Goal: Information Seeking & Learning: Check status

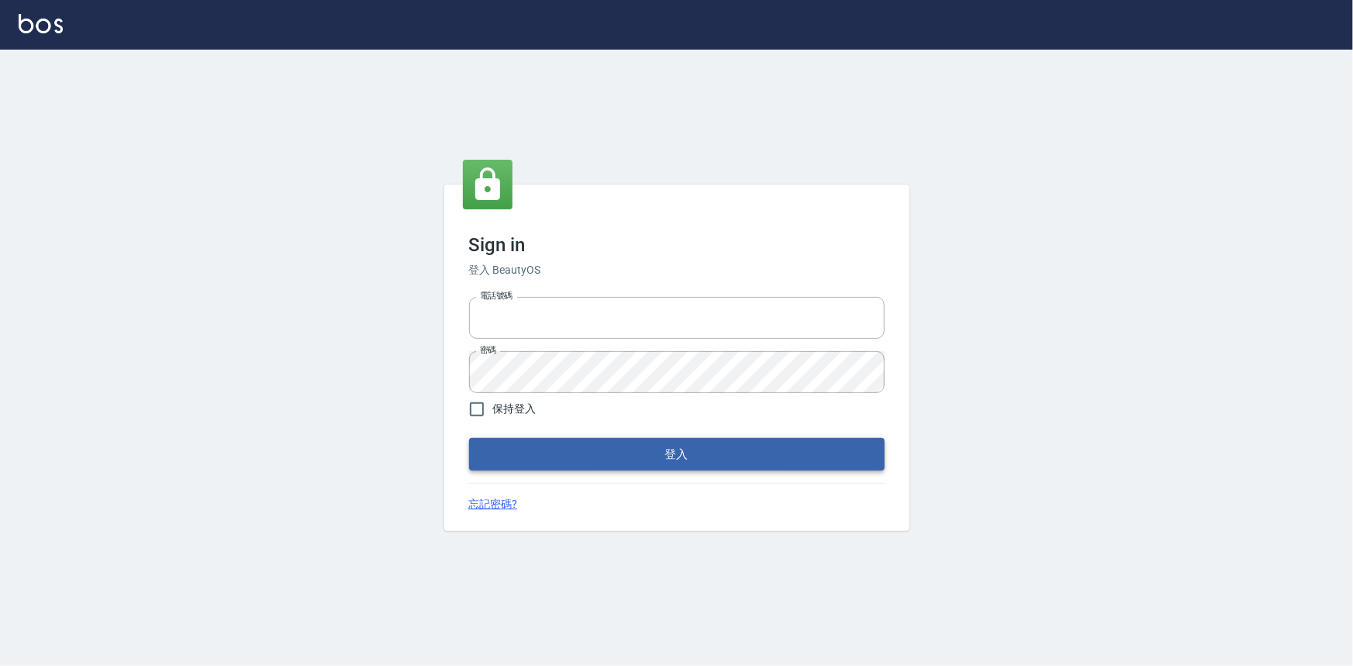
type input "0922670776"
click at [696, 458] on button "登入" at bounding box center [677, 454] width 416 height 33
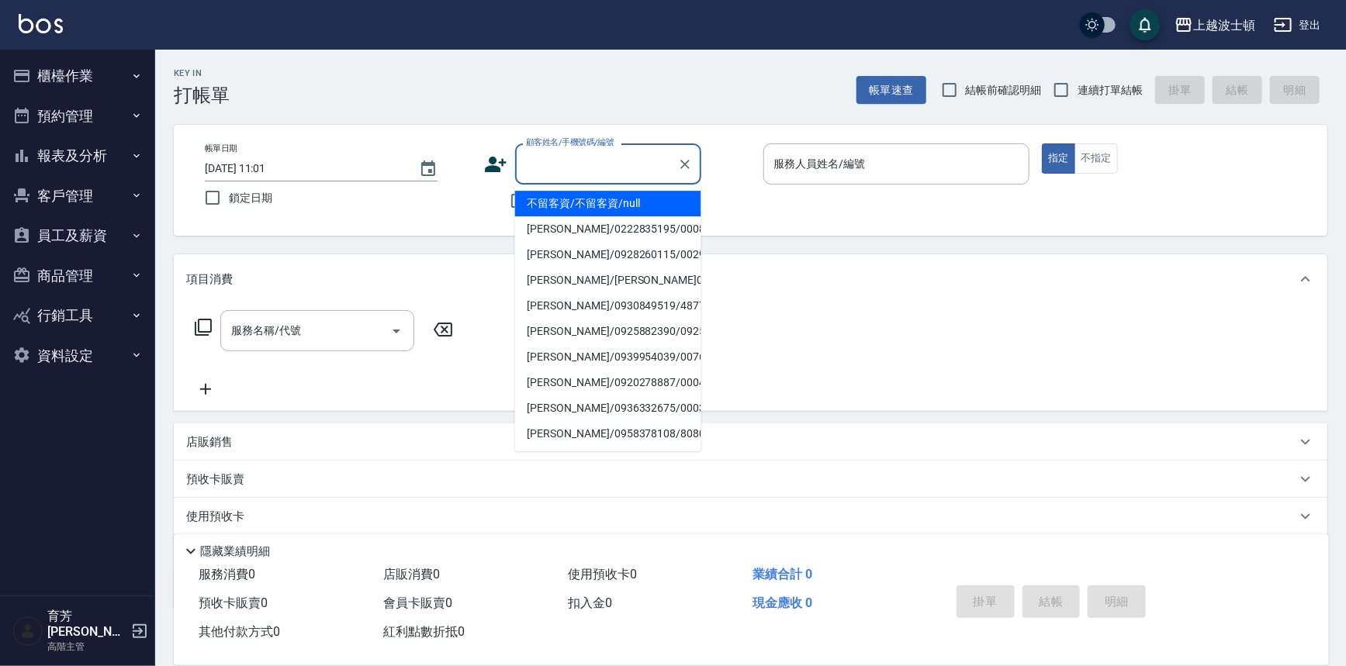
click at [564, 161] on input "顧客姓名/手機號碼/編號" at bounding box center [596, 163] width 149 height 27
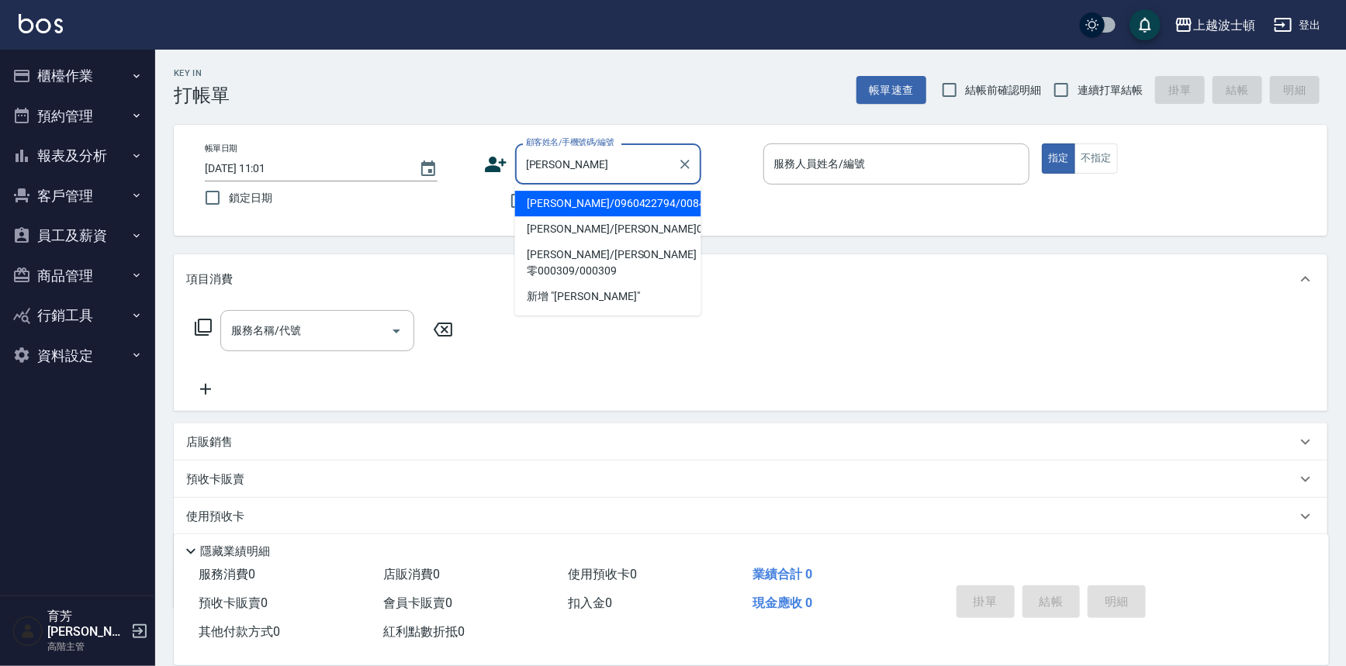
type input "[PERSON_NAME]"
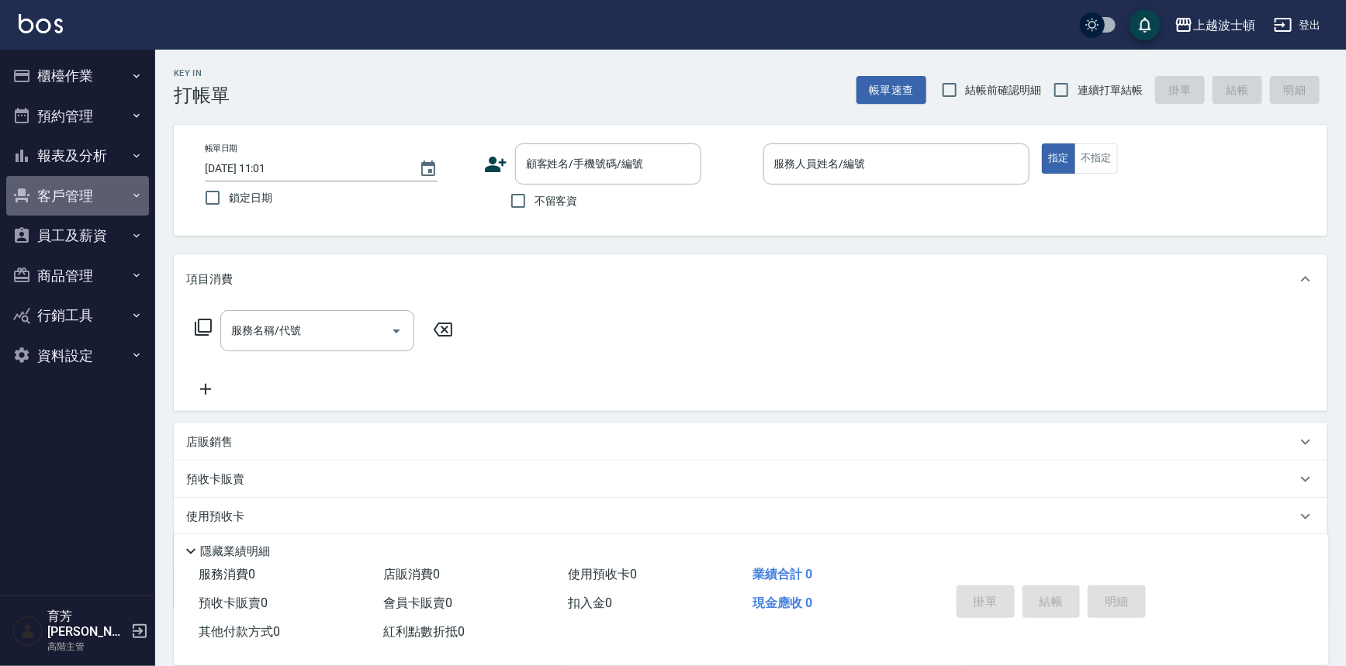
click at [111, 201] on button "客戶管理" at bounding box center [77, 196] width 143 height 40
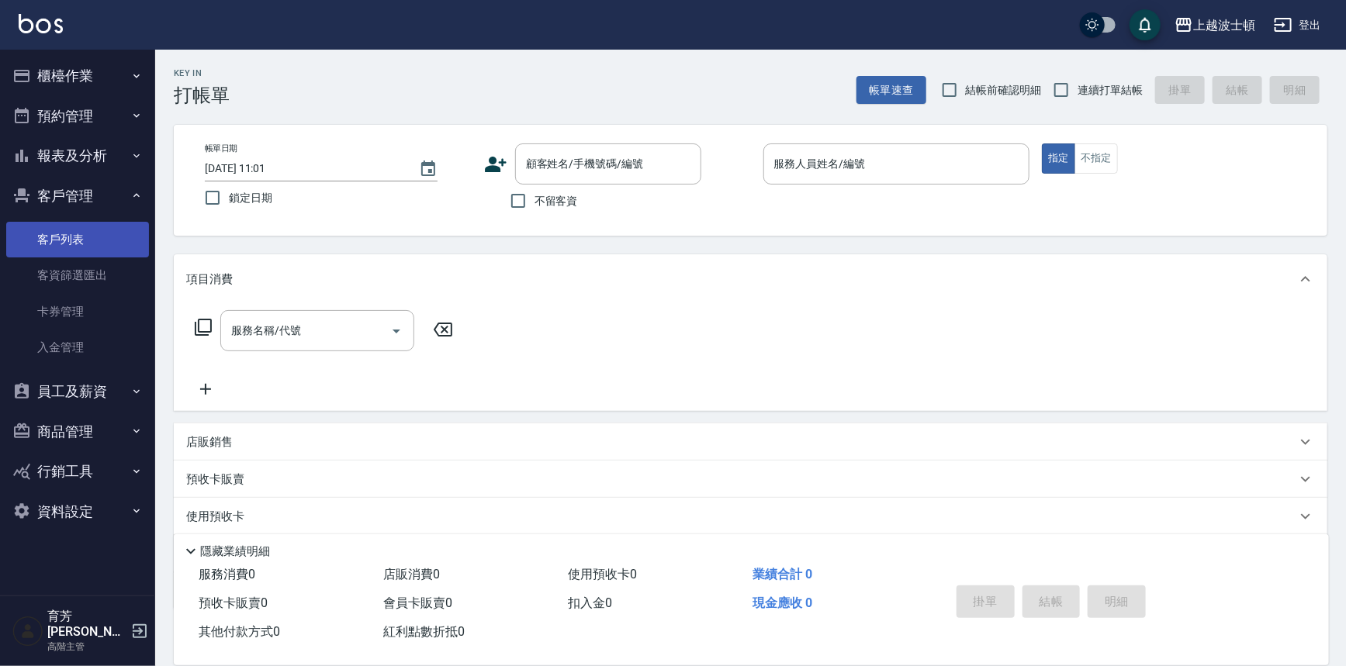
click at [100, 245] on link "客戶列表" at bounding box center [77, 240] width 143 height 36
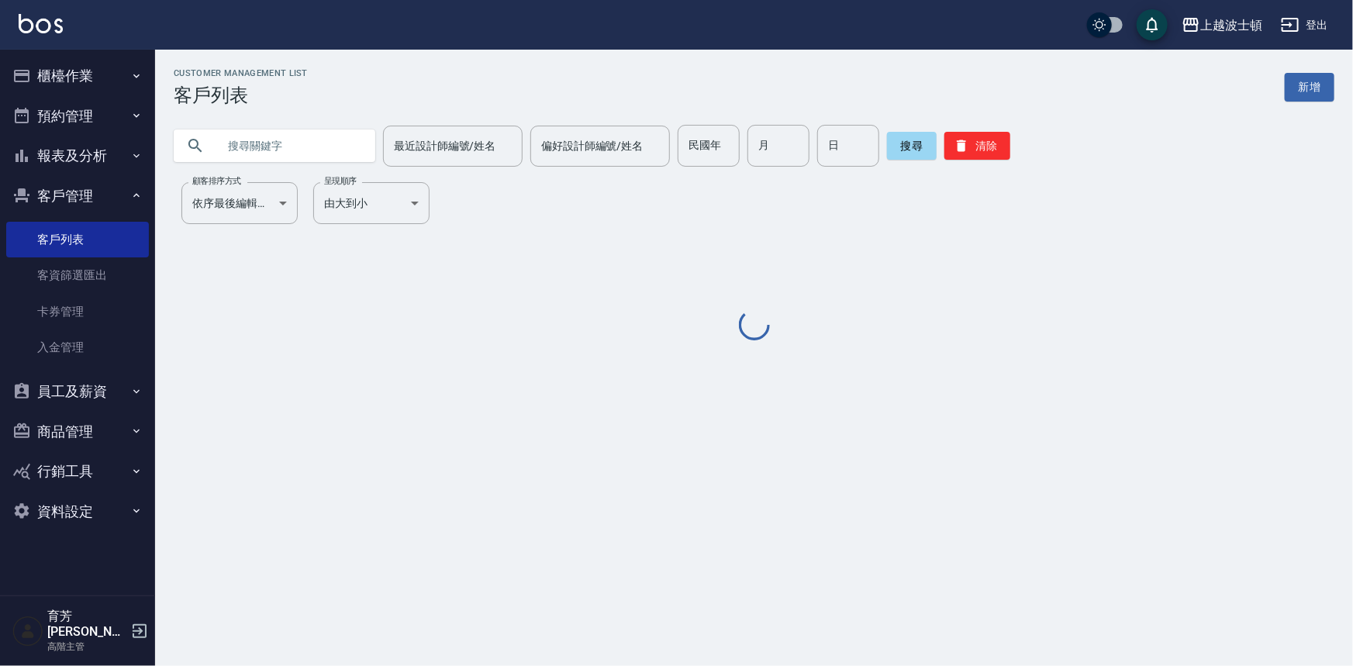
click at [302, 133] on input "text" at bounding box center [290, 146] width 146 height 42
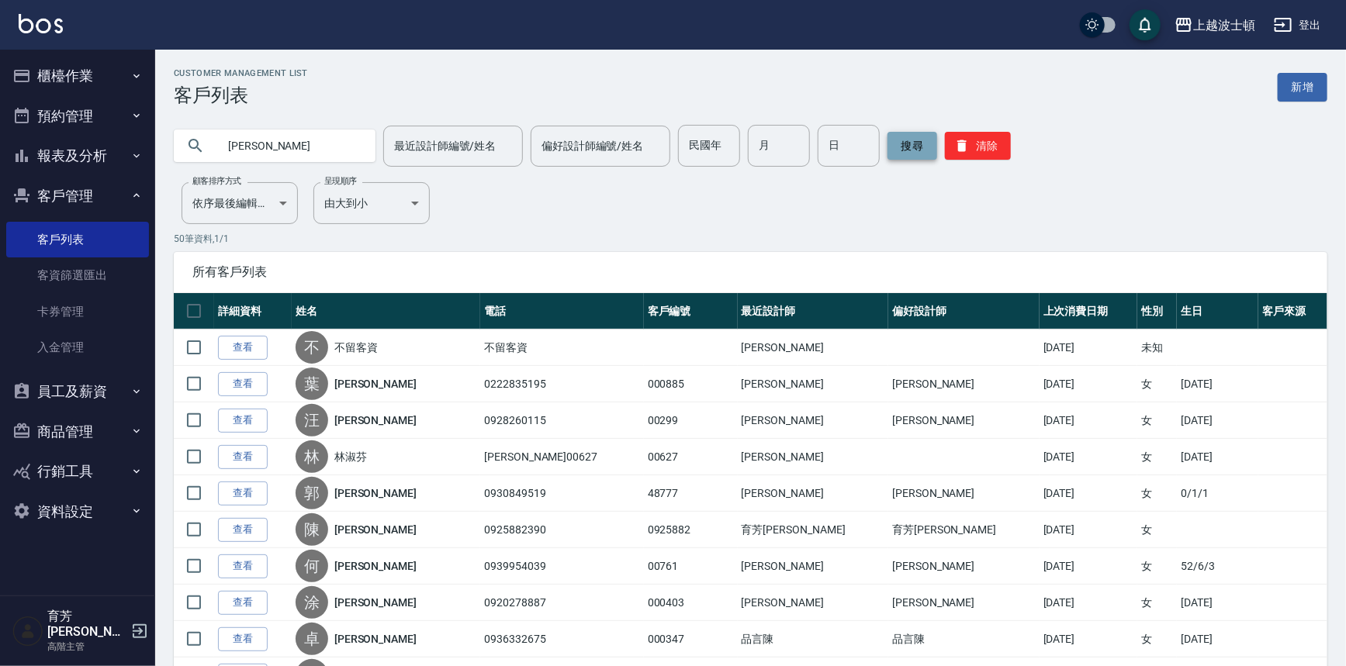
type input "[PERSON_NAME]"
click at [904, 145] on button "搜尋" at bounding box center [912, 146] width 50 height 28
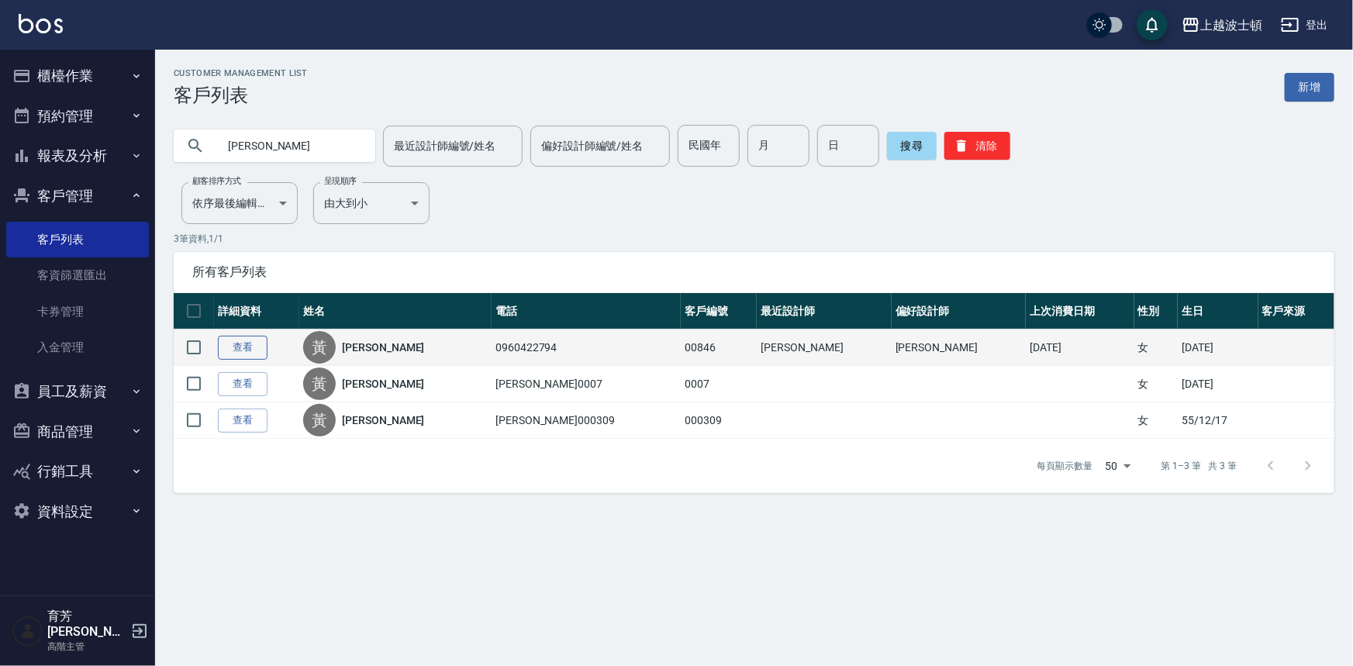
click at [254, 351] on link "查看" at bounding box center [243, 348] width 50 height 24
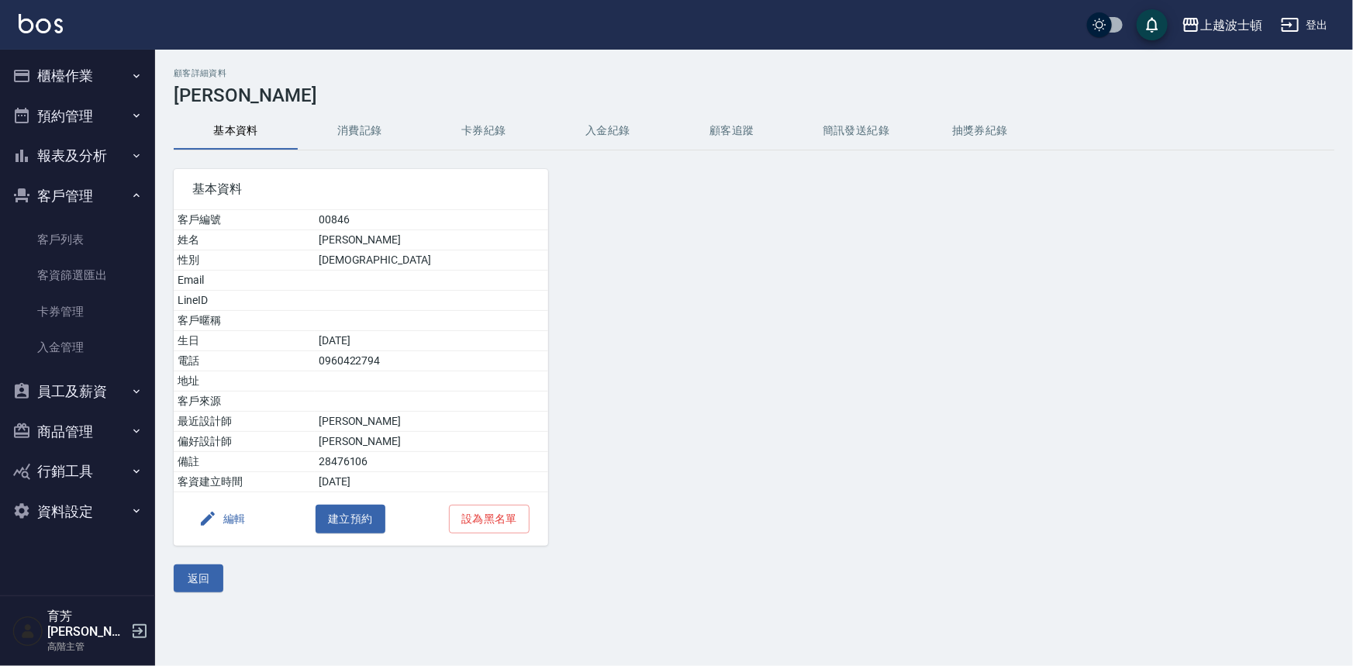
click at [353, 118] on button "消費記錄" at bounding box center [360, 130] width 124 height 37
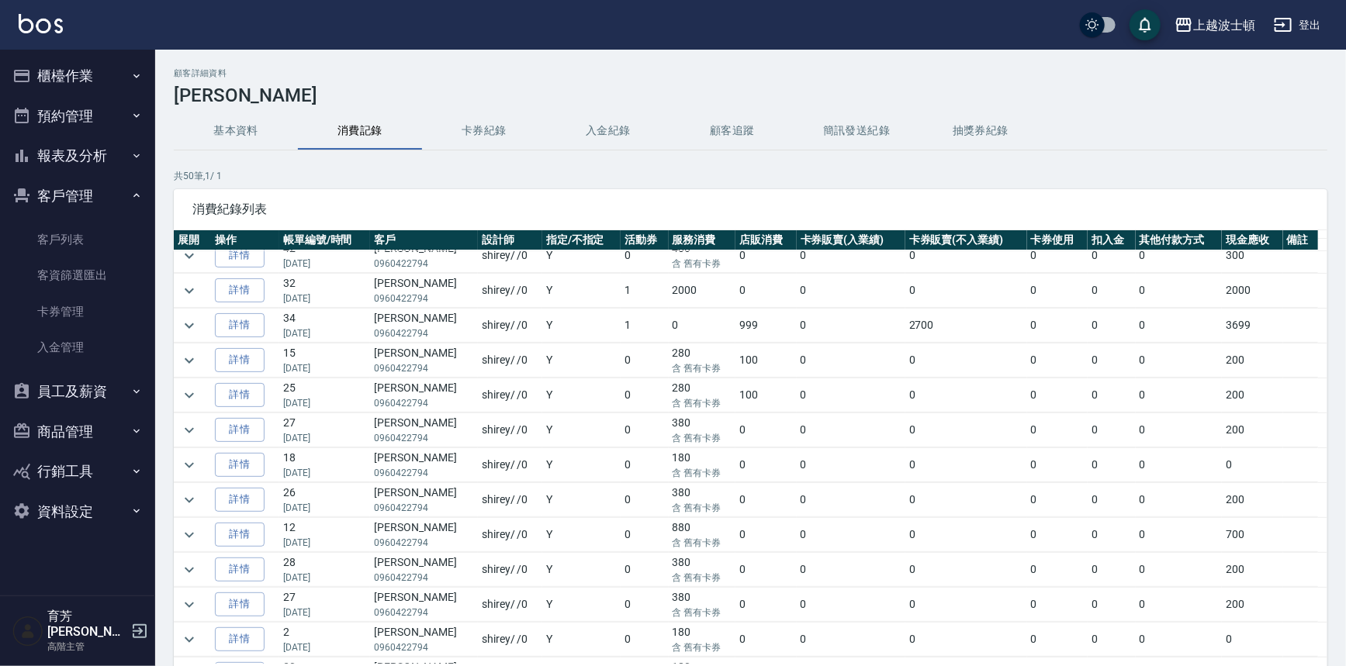
scroll to position [328, 0]
click at [188, 287] on icon "expand row" at bounding box center [189, 287] width 9 height 5
